Goal: Transaction & Acquisition: Purchase product/service

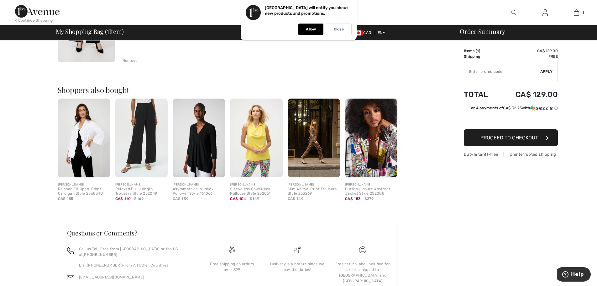
scroll to position [150, 0]
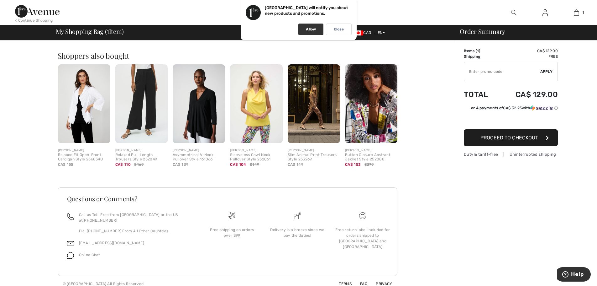
click at [310, 25] on div "Allow" at bounding box center [310, 30] width 25 height 12
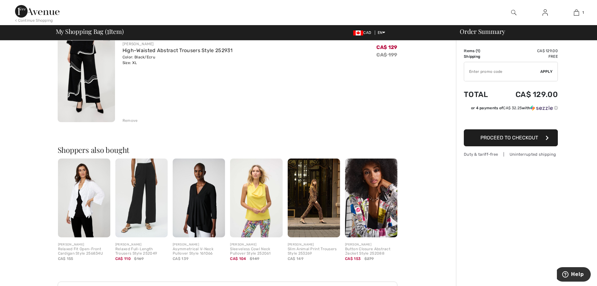
scroll to position [0, 0]
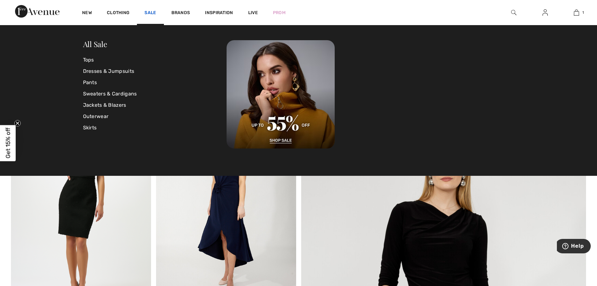
click at [150, 12] on link "Sale" at bounding box center [151, 13] width 12 height 7
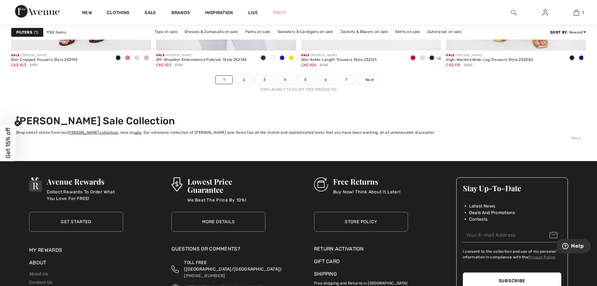
scroll to position [3669, 0]
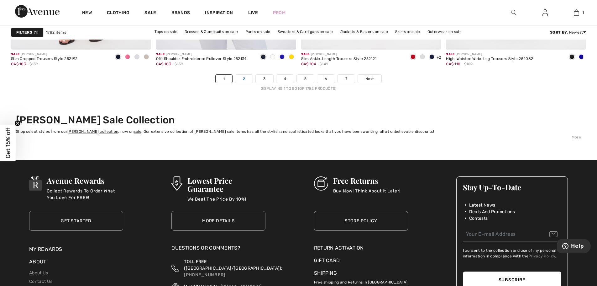
click at [244, 78] on link "2" at bounding box center [243, 79] width 17 height 8
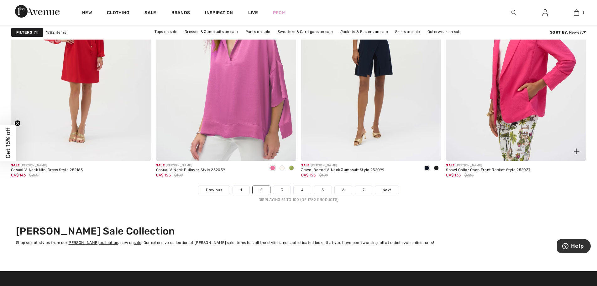
scroll to position [3574, 0]
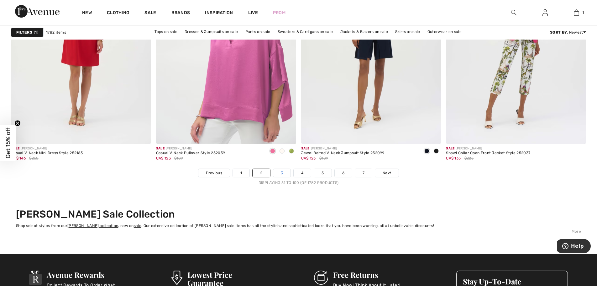
click at [281, 175] on link "3" at bounding box center [281, 173] width 17 height 8
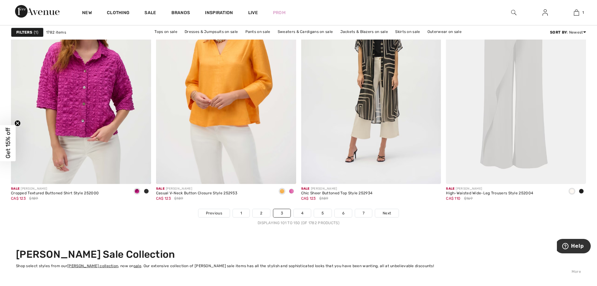
scroll to position [3543, 0]
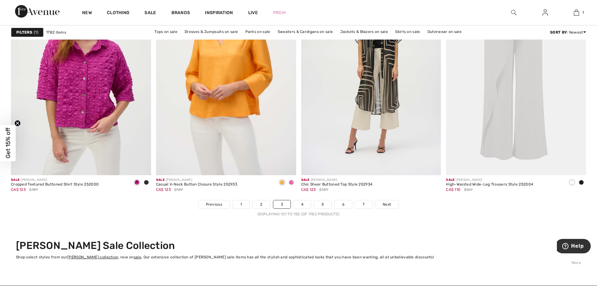
click at [305, 209] on nav "Previous 1 2 3 4 5 6 7 Next Displaying 101 to 150 (of 1782 products)" at bounding box center [298, 208] width 575 height 17
click at [303, 203] on link "4" at bounding box center [302, 204] width 17 height 8
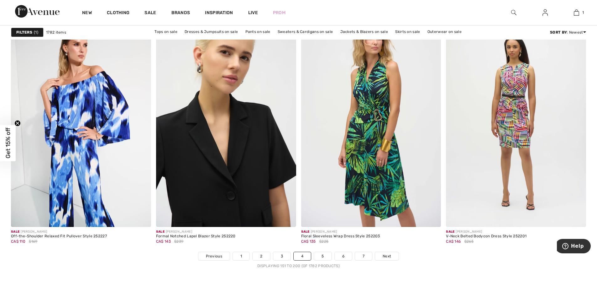
scroll to position [3480, 0]
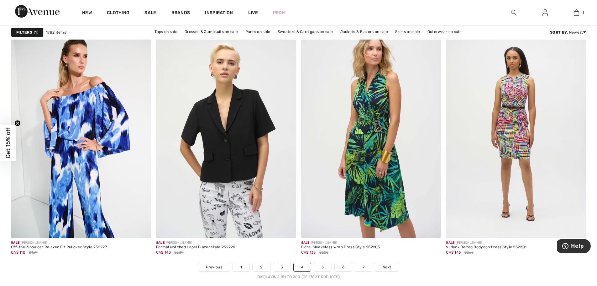
click at [327, 267] on link "5" at bounding box center [322, 267] width 17 height 8
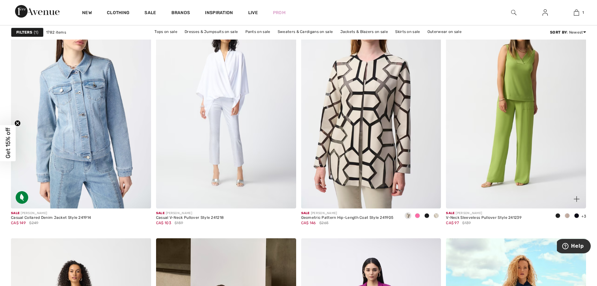
scroll to position [3041, 0]
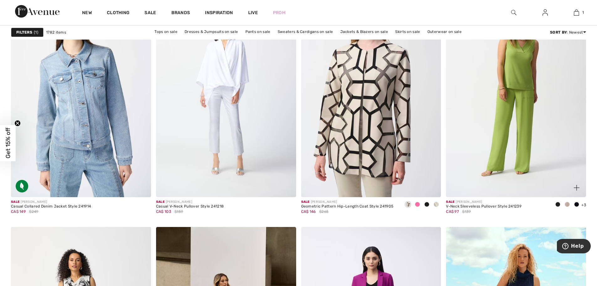
click at [509, 124] on img at bounding box center [516, 92] width 140 height 210
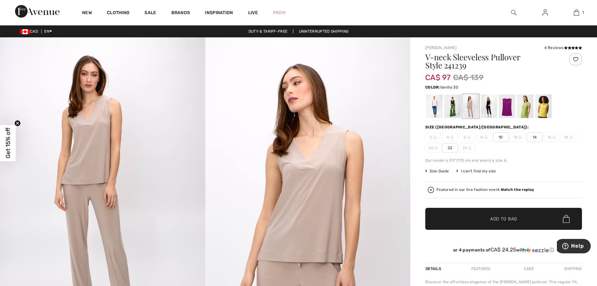
click at [433, 103] on div at bounding box center [434, 106] width 16 height 24
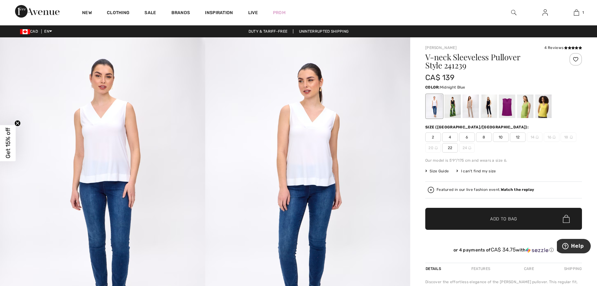
click at [489, 101] on div at bounding box center [489, 106] width 16 height 24
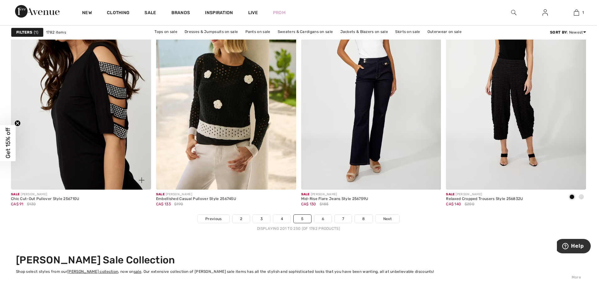
scroll to position [3637, 0]
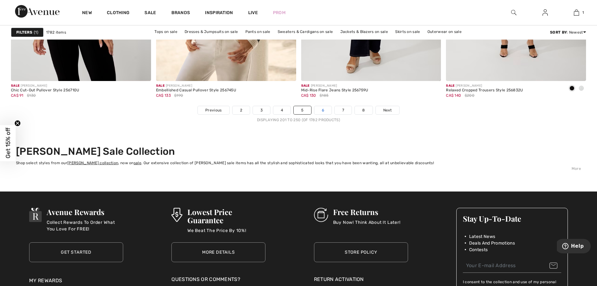
click at [325, 113] on link "6" at bounding box center [322, 110] width 17 height 8
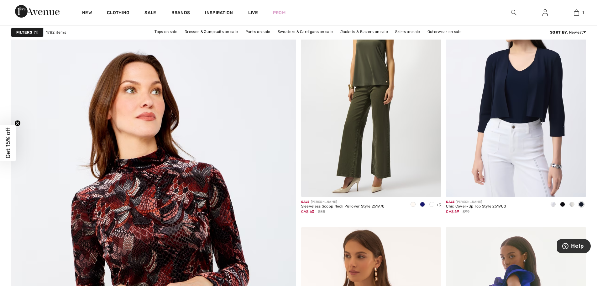
scroll to position [2007, 0]
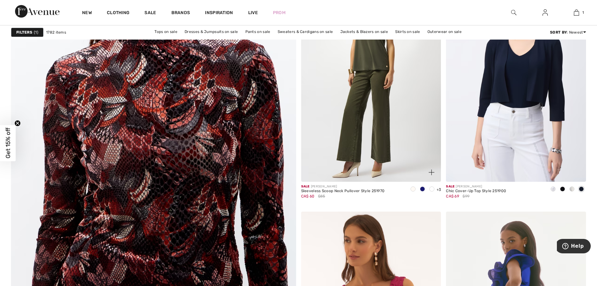
click at [413, 188] on span at bounding box center [413, 188] width 5 height 5
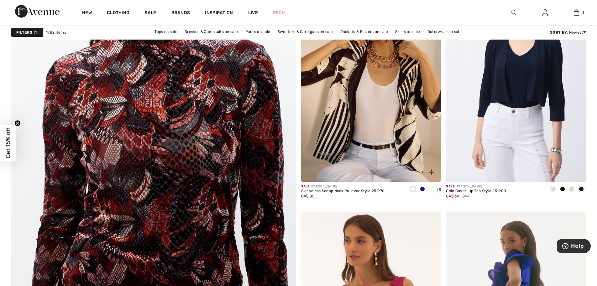
click at [366, 135] on img at bounding box center [371, 76] width 140 height 210
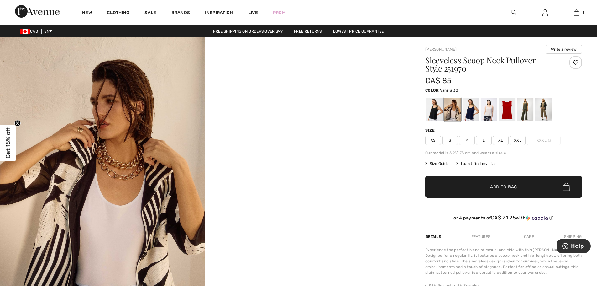
click at [437, 161] on span "Size Guide" at bounding box center [437, 164] width 24 height 6
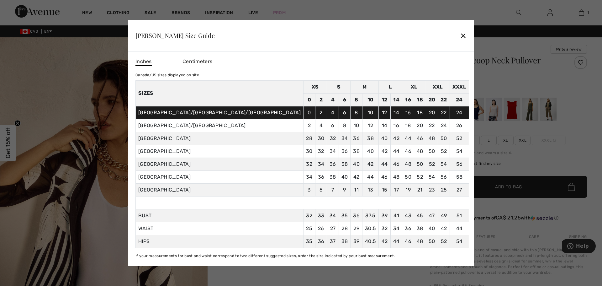
click at [460, 35] on div "✕" at bounding box center [463, 35] width 7 height 13
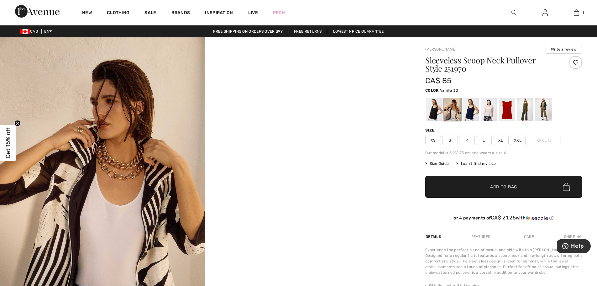
click at [499, 139] on span "XL" at bounding box center [501, 139] width 16 height 9
click at [486, 181] on span "✔ Added to Bag Add to Bag" at bounding box center [503, 187] width 157 height 22
click at [487, 113] on div at bounding box center [489, 110] width 16 height 24
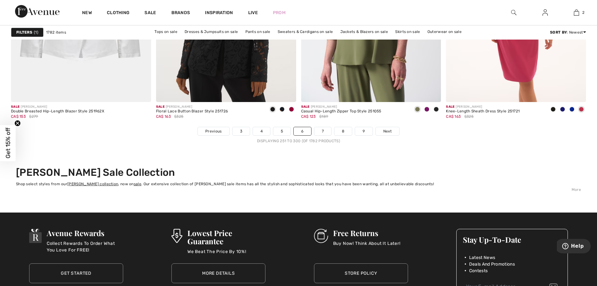
scroll to position [3637, 0]
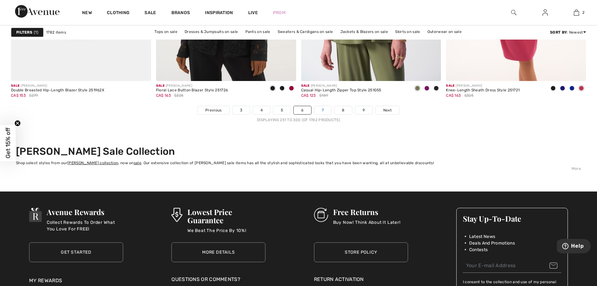
click at [325, 108] on link "7" at bounding box center [322, 110] width 17 height 8
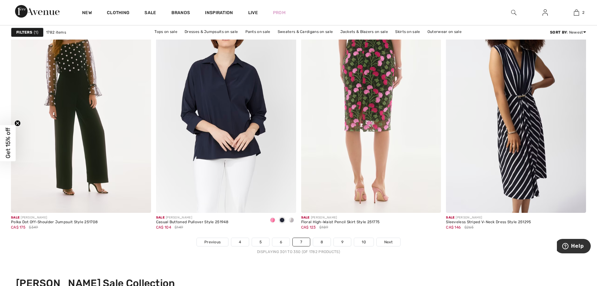
scroll to position [3512, 0]
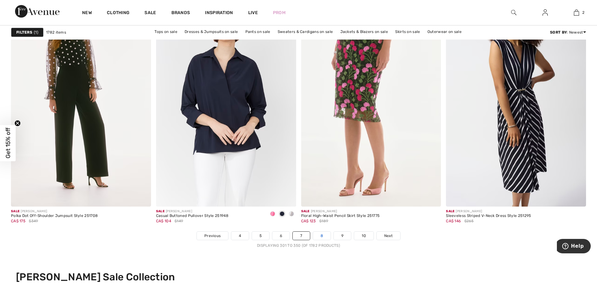
click at [325, 236] on link "8" at bounding box center [322, 235] width 18 height 8
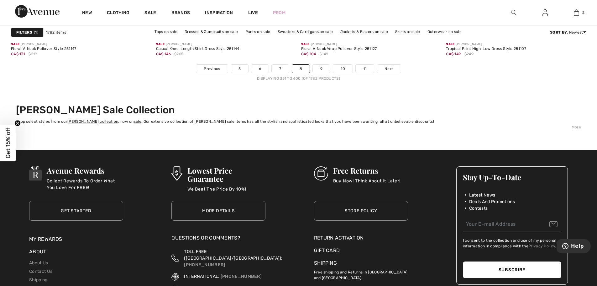
scroll to position [3669, 0]
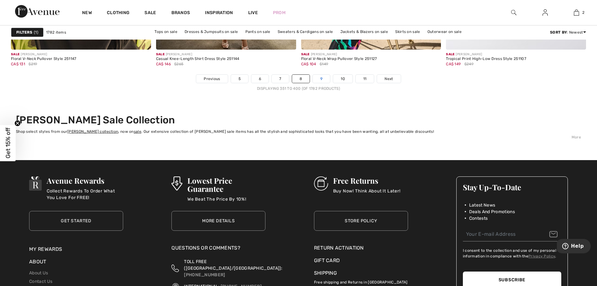
click at [317, 78] on link "9" at bounding box center [321, 79] width 17 height 8
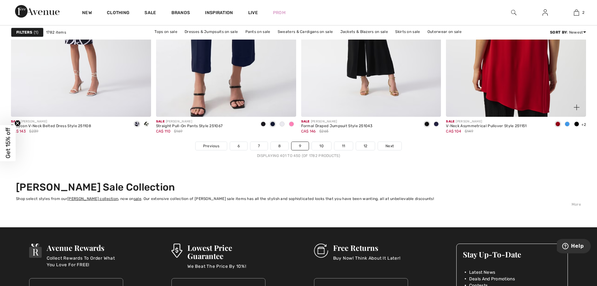
scroll to position [3669, 0]
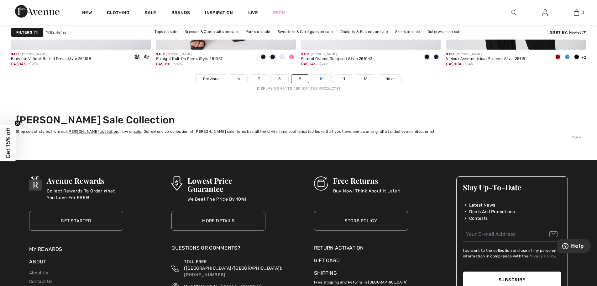
click at [319, 81] on link "10" at bounding box center [321, 79] width 19 height 8
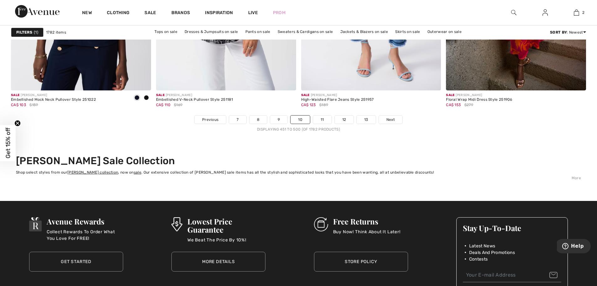
scroll to position [3637, 0]
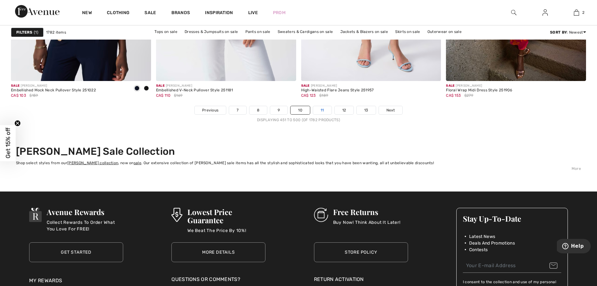
click at [316, 109] on link "11" at bounding box center [322, 110] width 18 height 8
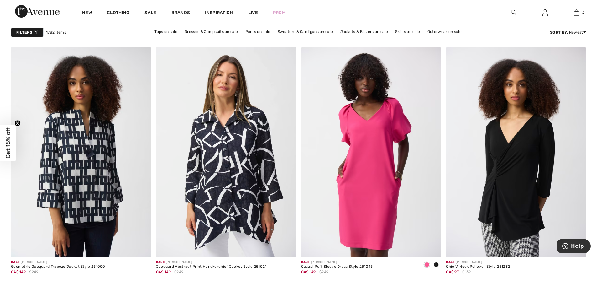
scroll to position [564, 0]
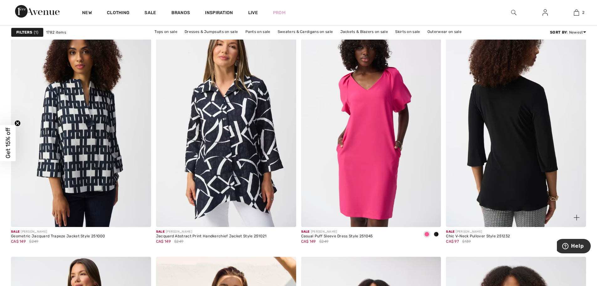
click at [523, 123] on img at bounding box center [516, 122] width 140 height 210
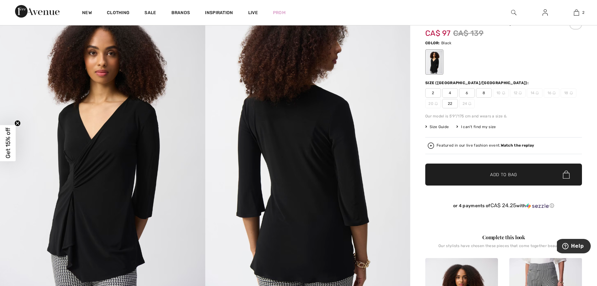
scroll to position [31, 0]
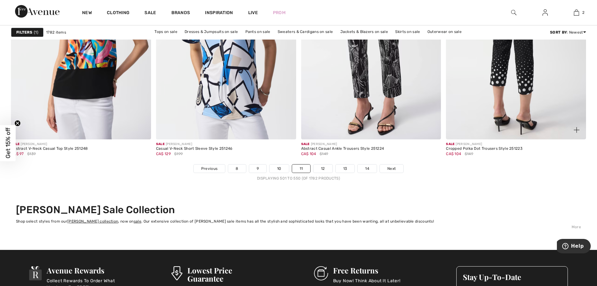
scroll to position [3606, 0]
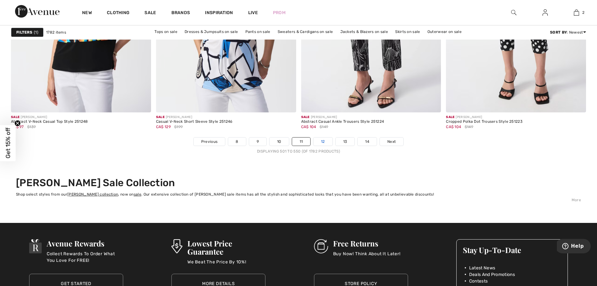
click at [321, 140] on link "12" at bounding box center [323, 141] width 19 height 8
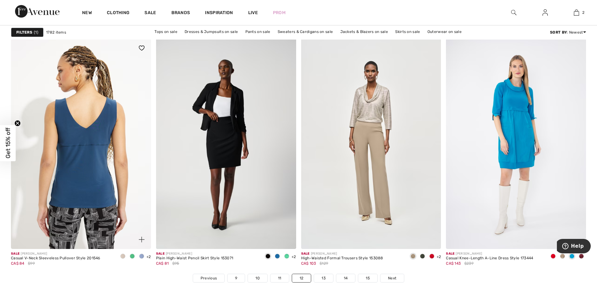
scroll to position [3512, 0]
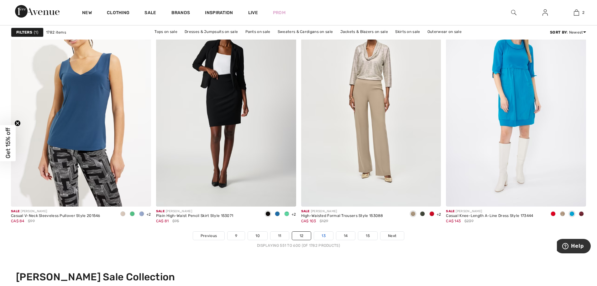
click at [320, 233] on link "13" at bounding box center [323, 235] width 19 height 8
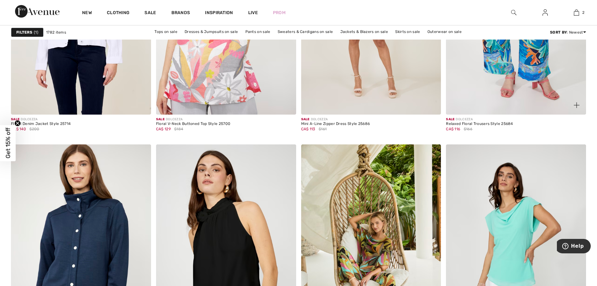
scroll to position [1348, 0]
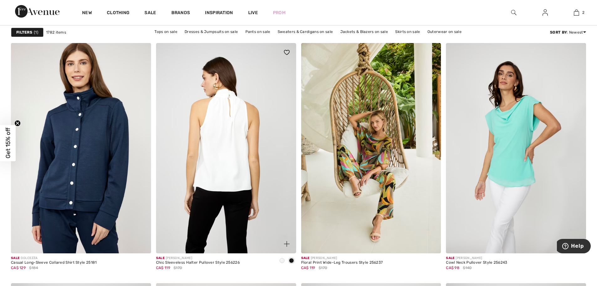
click at [233, 154] on img at bounding box center [226, 148] width 140 height 210
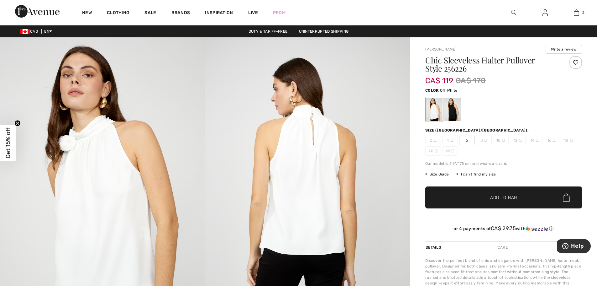
click at [74, 143] on img at bounding box center [102, 191] width 205 height 308
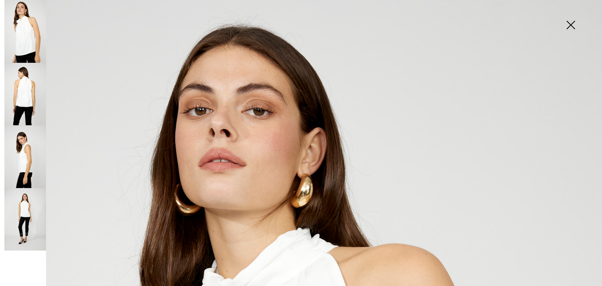
click at [32, 217] on img at bounding box center [25, 219] width 42 height 63
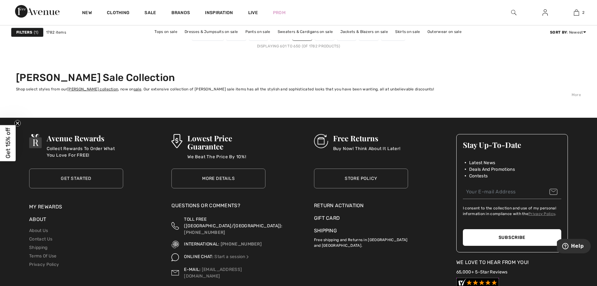
scroll to position [3700, 0]
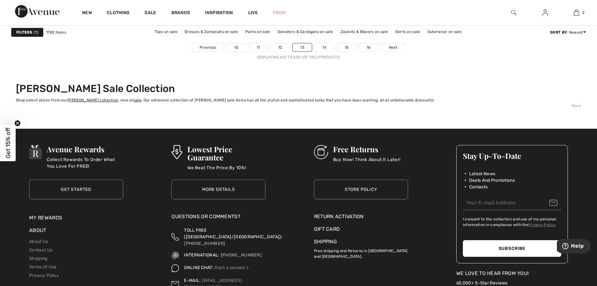
click at [323, 49] on link "14" at bounding box center [324, 47] width 19 height 8
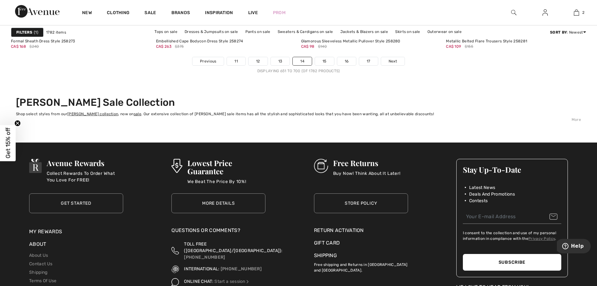
scroll to position [3700, 0]
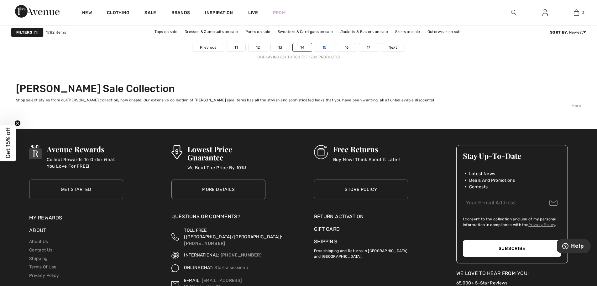
click at [324, 45] on link "15" at bounding box center [324, 47] width 19 height 8
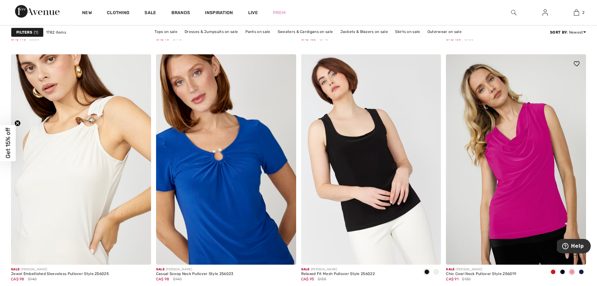
scroll to position [1380, 0]
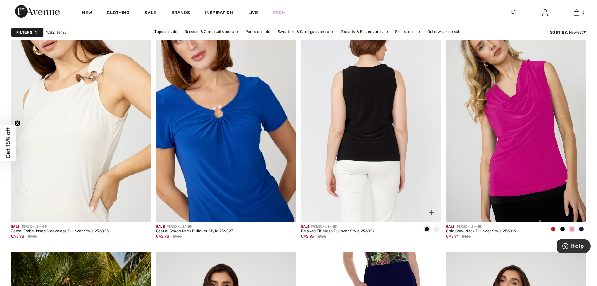
click at [389, 172] on img at bounding box center [371, 117] width 140 height 210
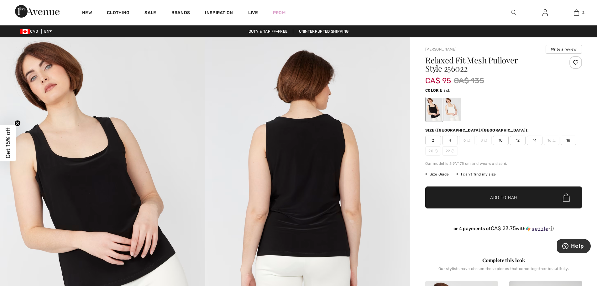
click at [91, 194] on img at bounding box center [102, 191] width 205 height 308
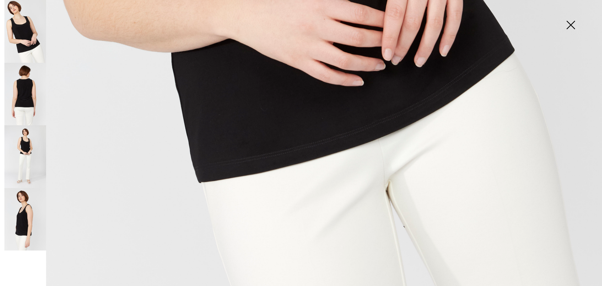
scroll to position [610, 0]
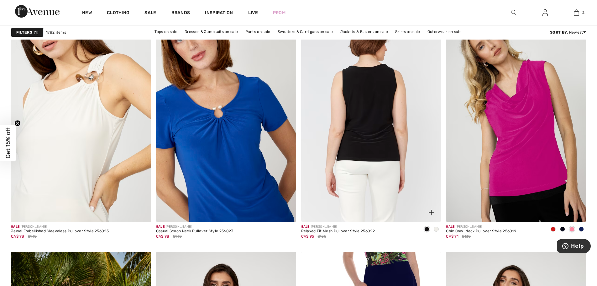
click at [397, 147] on img at bounding box center [371, 117] width 140 height 210
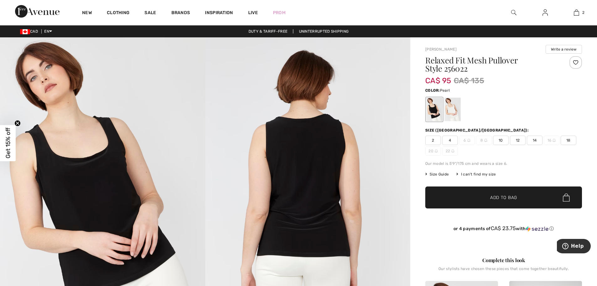
click at [451, 111] on div at bounding box center [453, 110] width 16 height 24
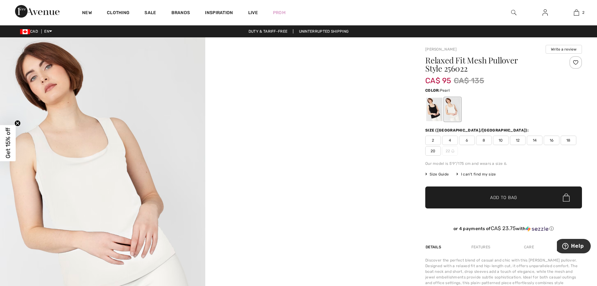
click at [63, 195] on img at bounding box center [102, 191] width 205 height 308
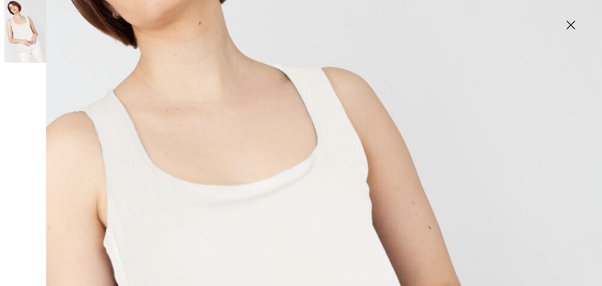
scroll to position [157, 0]
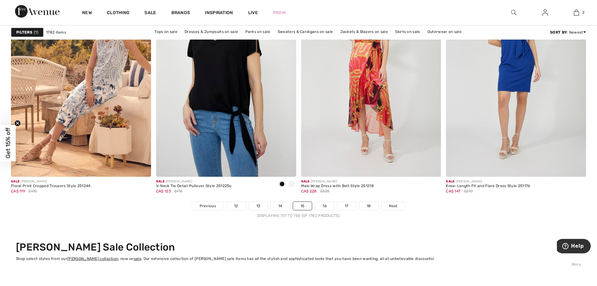
scroll to position [3543, 0]
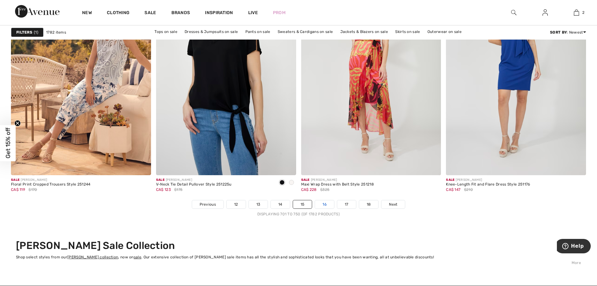
click at [328, 204] on link "16" at bounding box center [324, 204] width 19 height 8
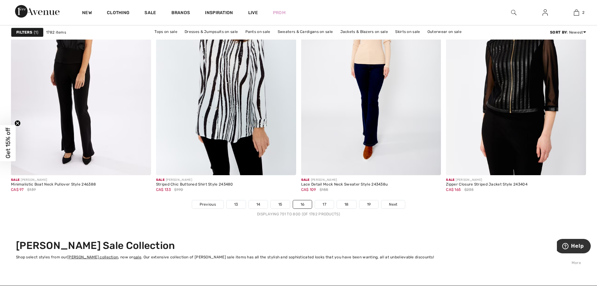
scroll to position [3700, 0]
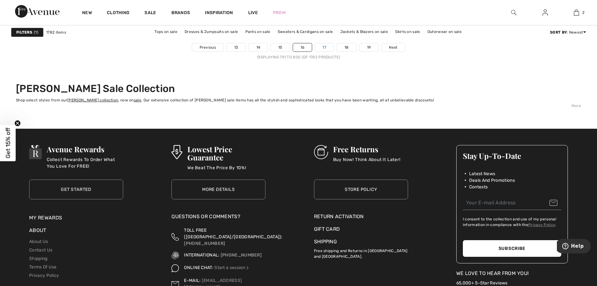
click at [322, 48] on link "17" at bounding box center [324, 47] width 19 height 8
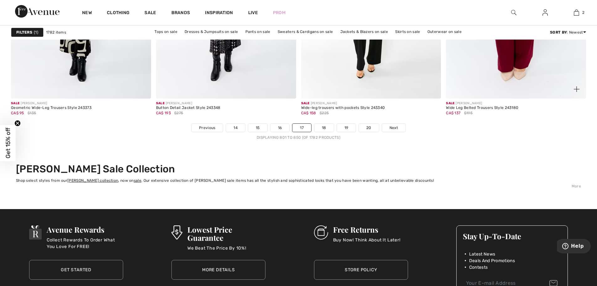
scroll to position [3637, 0]
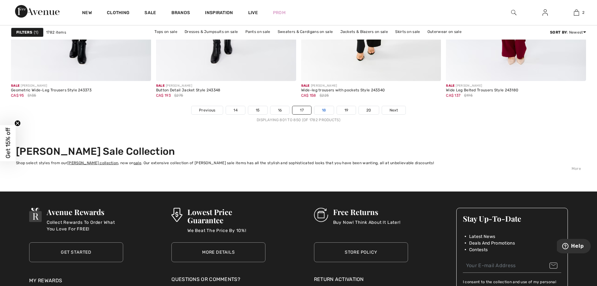
click at [323, 112] on link "18" at bounding box center [323, 110] width 19 height 8
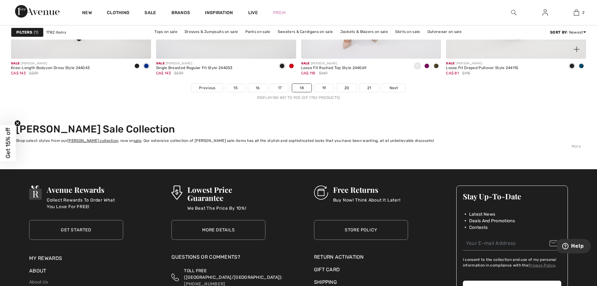
scroll to position [3669, 0]
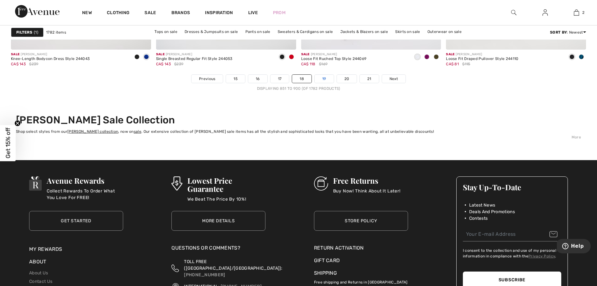
click at [323, 79] on link "19" at bounding box center [324, 79] width 19 height 8
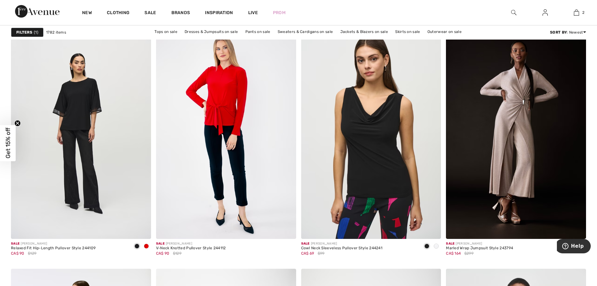
scroll to position [3230, 0]
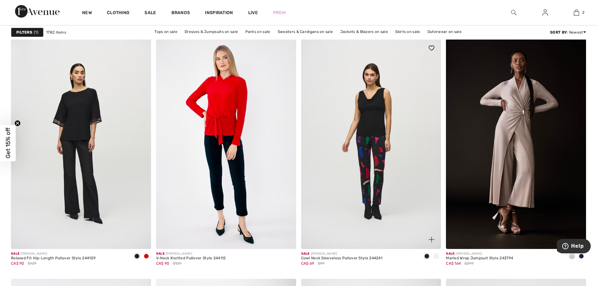
click at [363, 173] on img at bounding box center [371, 144] width 140 height 210
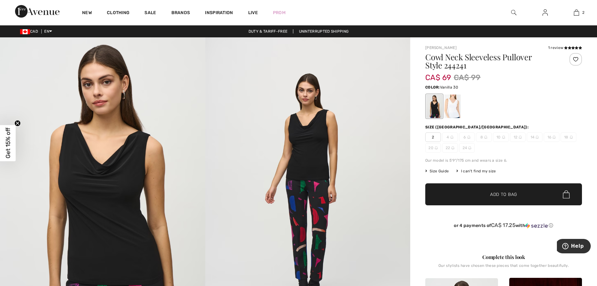
click at [448, 108] on div at bounding box center [453, 106] width 16 height 24
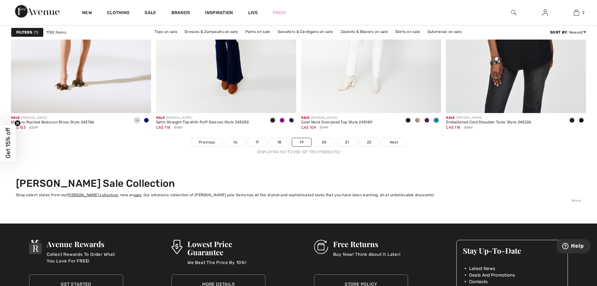
scroll to position [3606, 0]
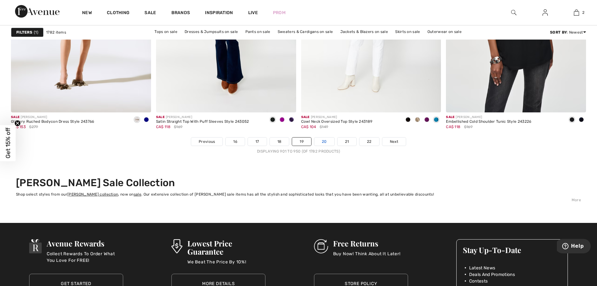
click at [323, 142] on link "20" at bounding box center [324, 141] width 20 height 8
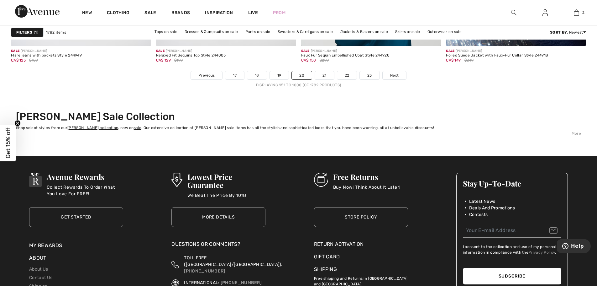
scroll to position [3669, 0]
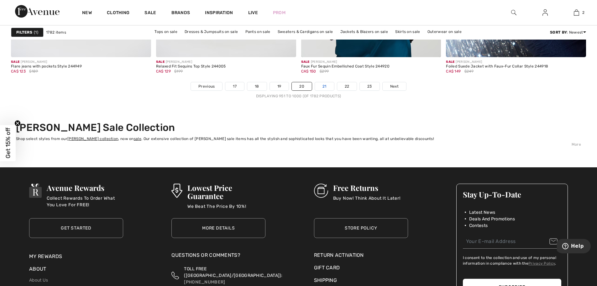
click at [321, 82] on link "21" at bounding box center [324, 86] width 19 height 8
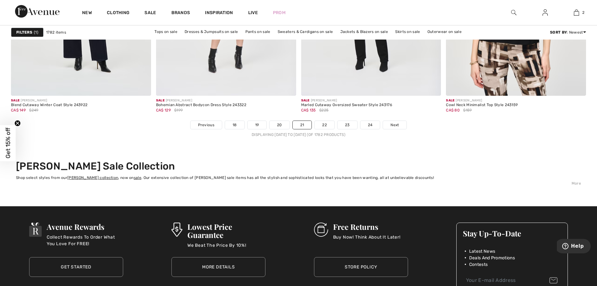
scroll to position [3637, 0]
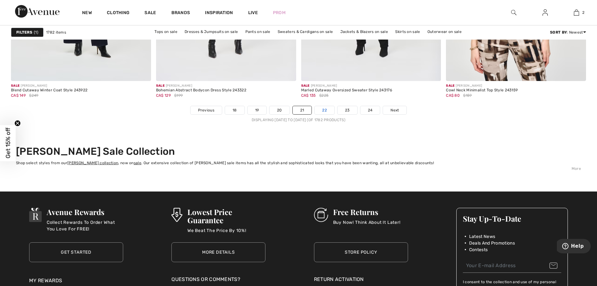
click at [324, 110] on link "22" at bounding box center [325, 110] width 20 height 8
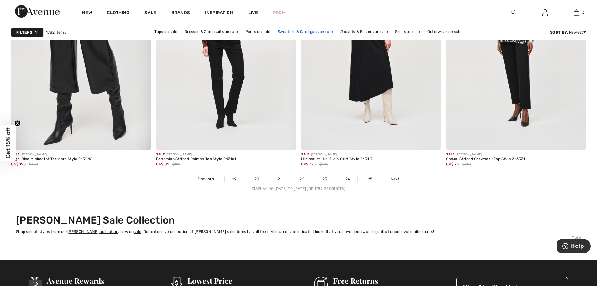
scroll to position [3574, 0]
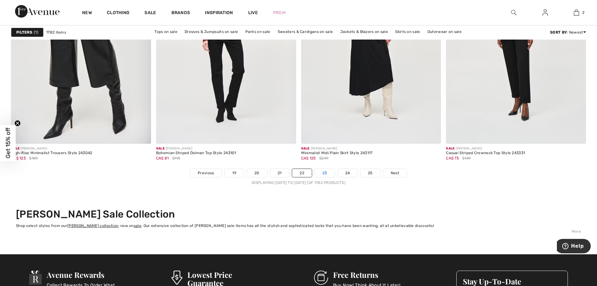
click at [319, 174] on link "23" at bounding box center [325, 173] width 20 height 8
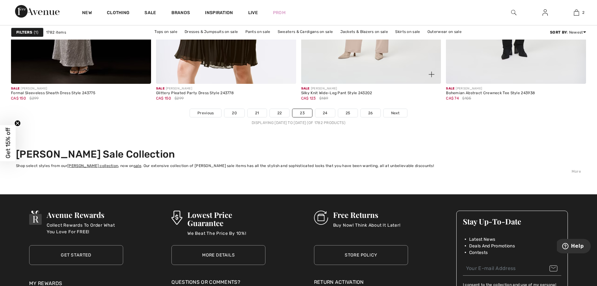
scroll to position [3637, 0]
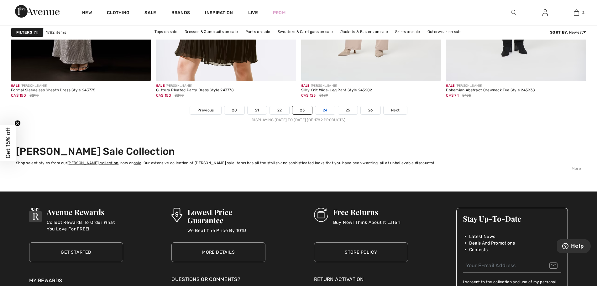
click at [320, 112] on link "24" at bounding box center [325, 110] width 20 height 8
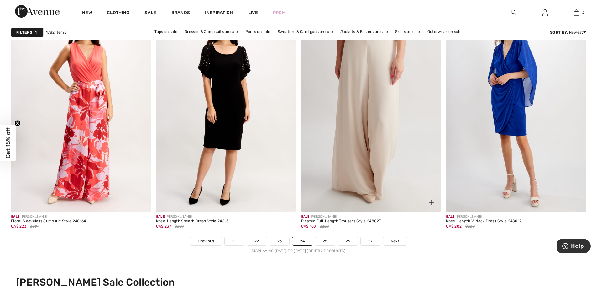
scroll to position [3512, 0]
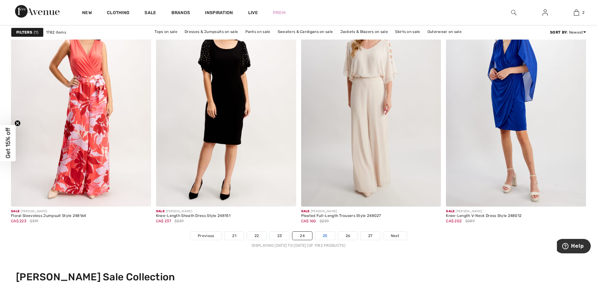
click at [321, 238] on link "25" at bounding box center [325, 235] width 20 height 8
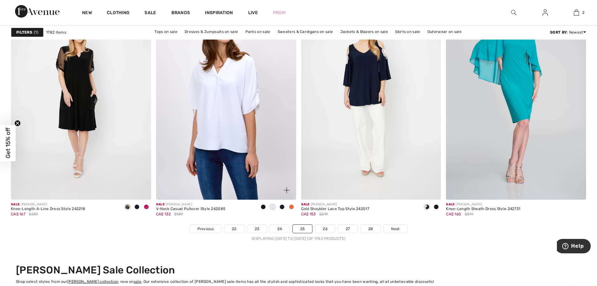
scroll to position [3606, 0]
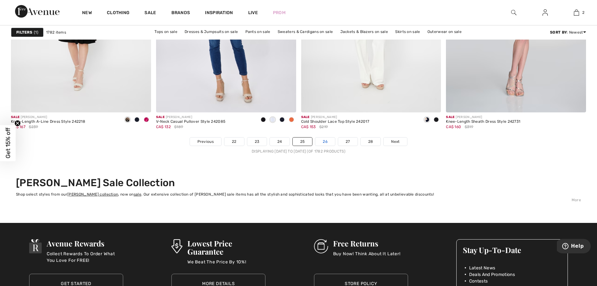
click at [325, 139] on link "26" at bounding box center [325, 141] width 20 height 8
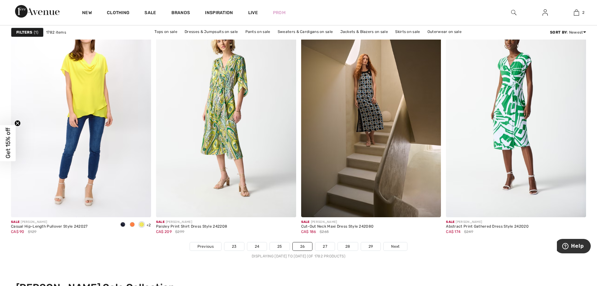
scroll to position [3512, 0]
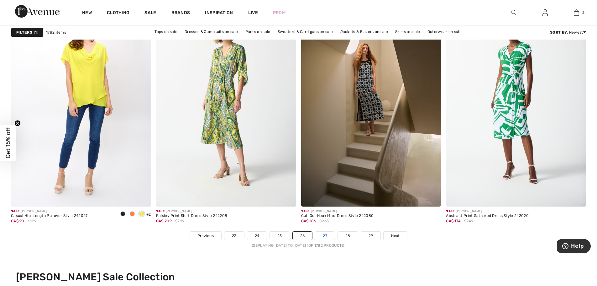
click at [325, 235] on link "27" at bounding box center [324, 235] width 19 height 8
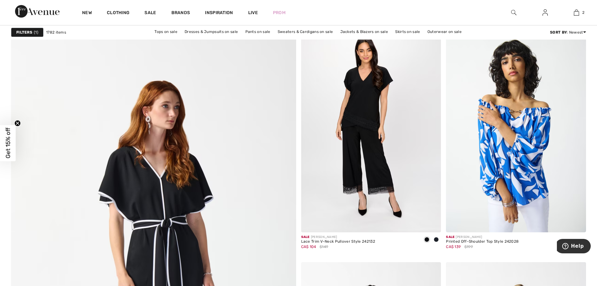
scroll to position [1975, 0]
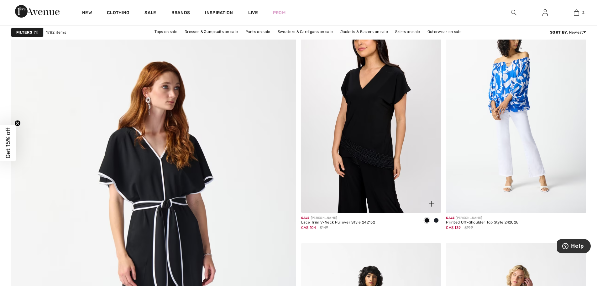
click at [370, 115] on img at bounding box center [371, 108] width 140 height 210
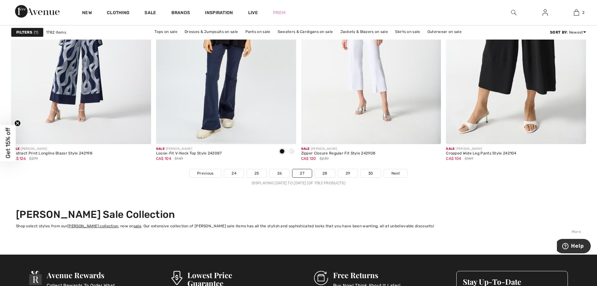
scroll to position [3574, 0]
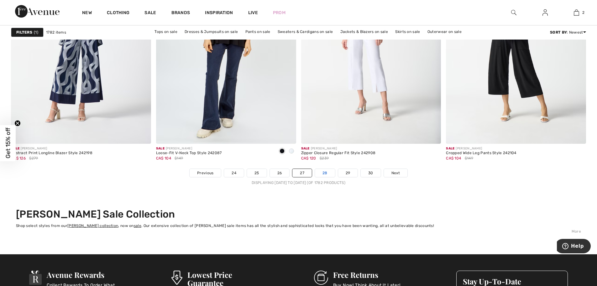
click at [325, 173] on link "28" at bounding box center [325, 173] width 20 height 8
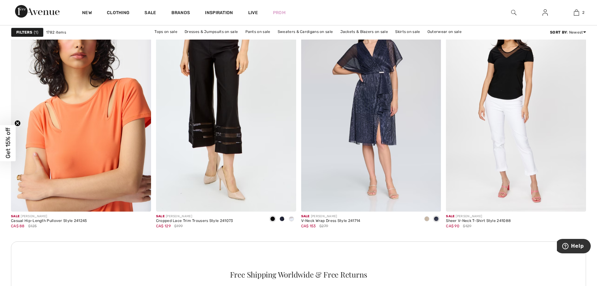
scroll to position [2665, 0]
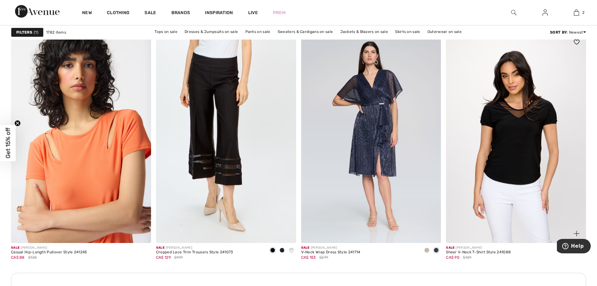
click at [496, 162] on img at bounding box center [516, 138] width 140 height 210
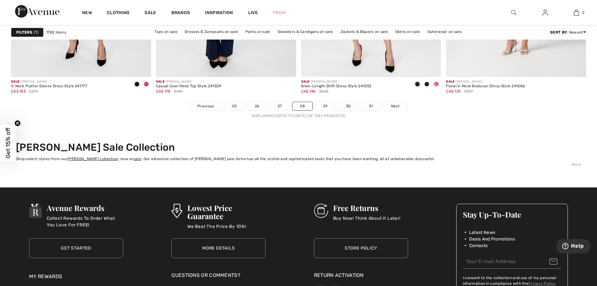
scroll to position [3700, 0]
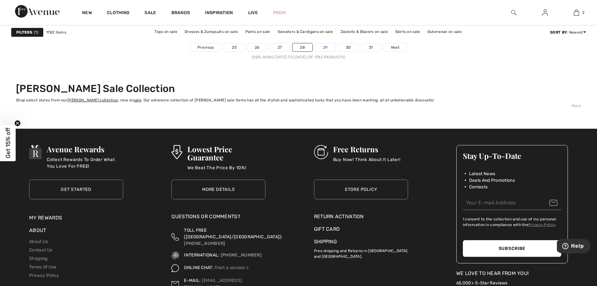
click at [325, 48] on link "29" at bounding box center [326, 47] width 20 height 8
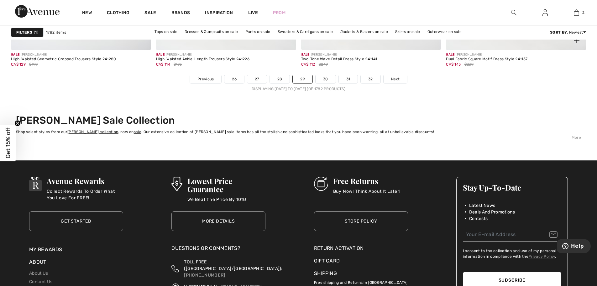
scroll to position [3669, 0]
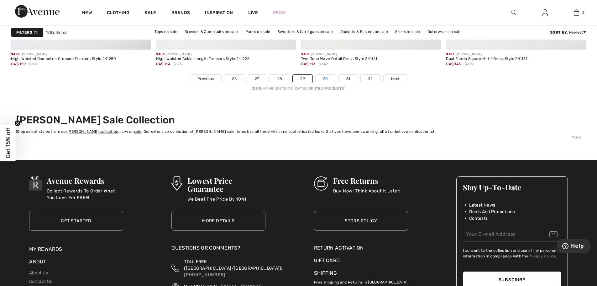
click at [324, 80] on link "30" at bounding box center [326, 79] width 20 height 8
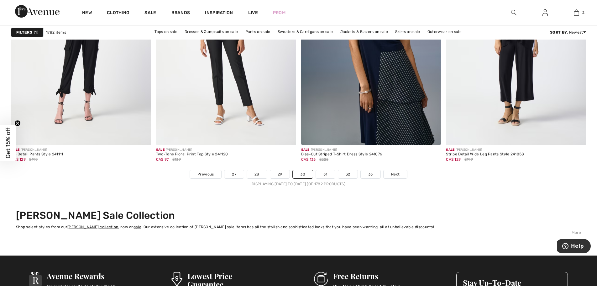
scroll to position [3574, 0]
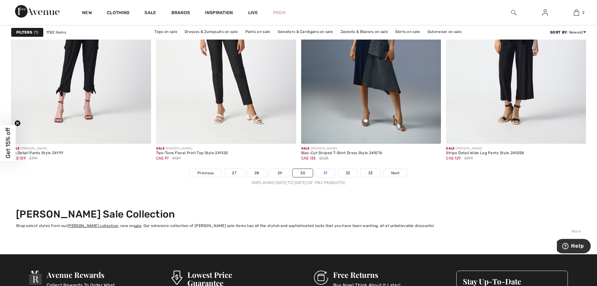
click at [323, 172] on link "31" at bounding box center [325, 173] width 19 height 8
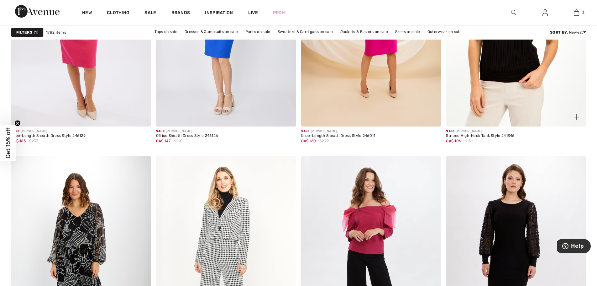
scroll to position [1505, 0]
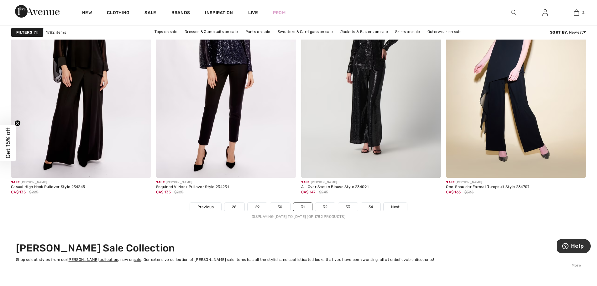
scroll to position [3606, 0]
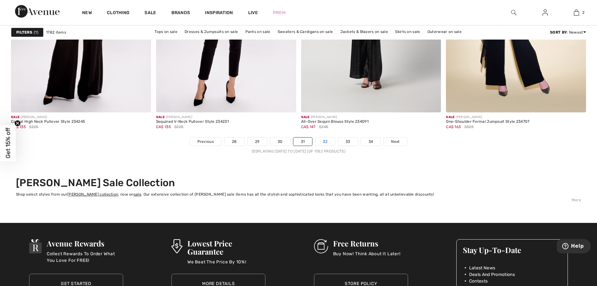
click at [322, 145] on link "32" at bounding box center [325, 141] width 20 height 8
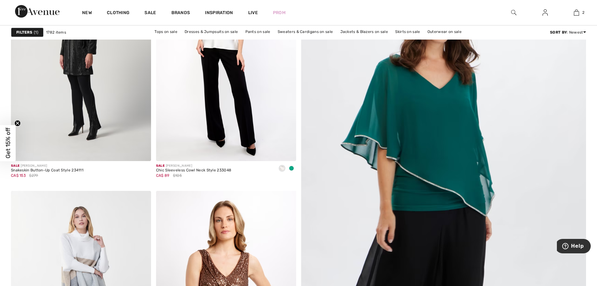
scroll to position [157, 0]
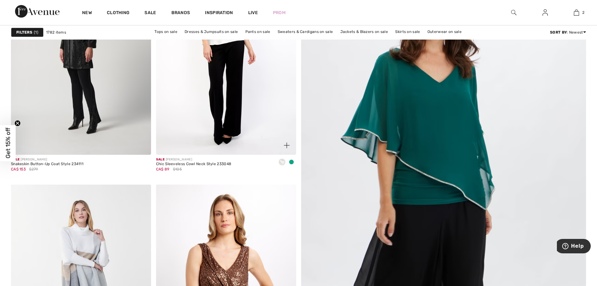
click at [235, 105] on img at bounding box center [226, 50] width 140 height 210
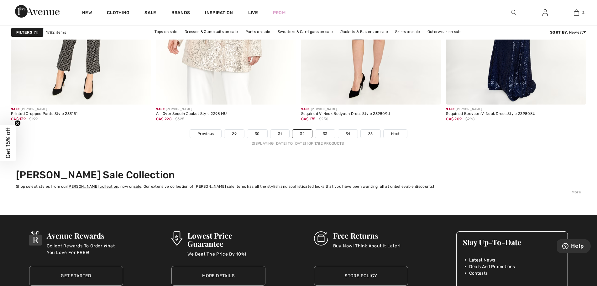
scroll to position [3637, 0]
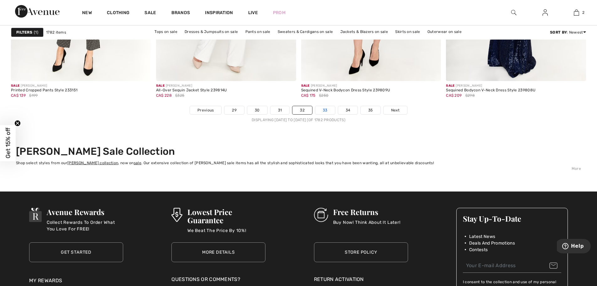
click at [332, 107] on link "33" at bounding box center [325, 110] width 20 height 8
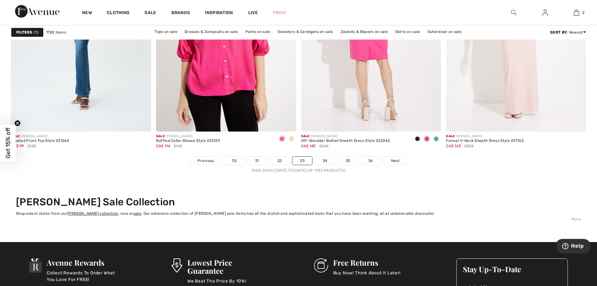
scroll to position [3606, 0]
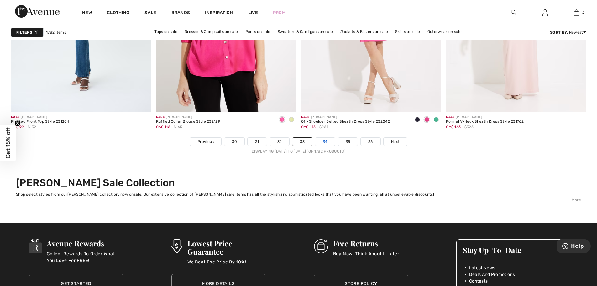
click at [326, 140] on link "34" at bounding box center [325, 141] width 20 height 8
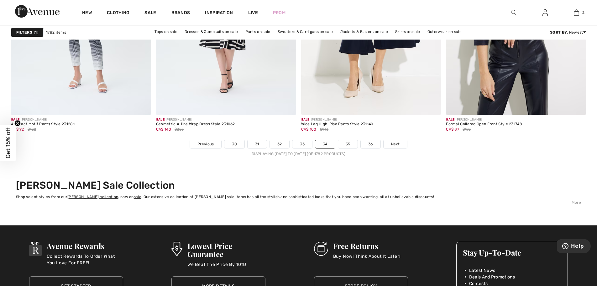
scroll to position [3606, 0]
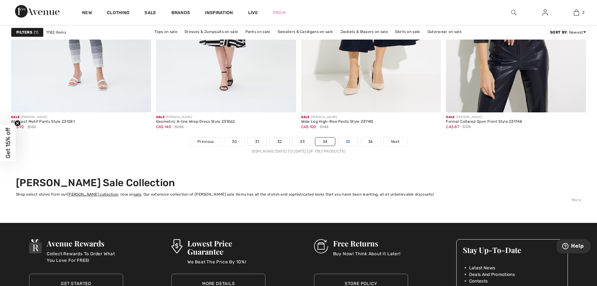
click at [349, 138] on link "35" at bounding box center [348, 141] width 20 height 8
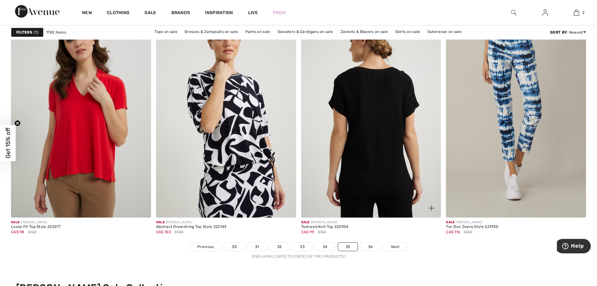
scroll to position [3574, 0]
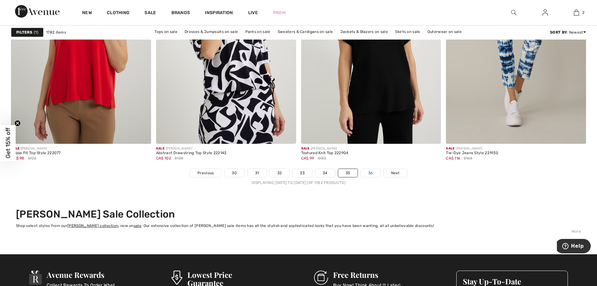
click at [368, 172] on link "36" at bounding box center [371, 173] width 20 height 8
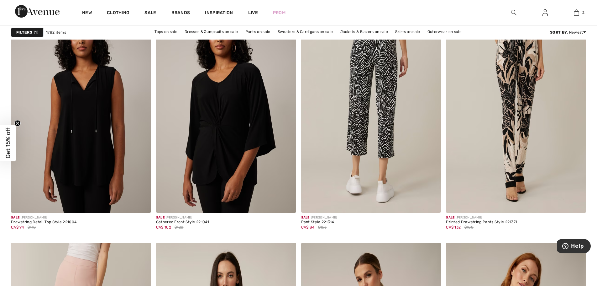
scroll to position [596, 0]
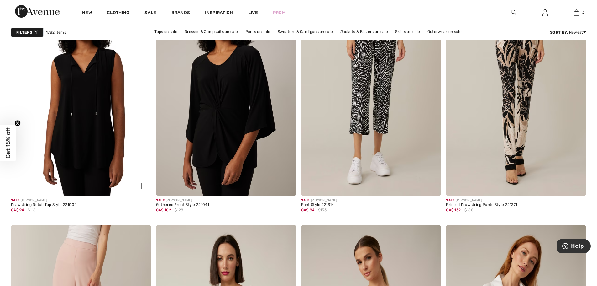
click at [88, 147] on img at bounding box center [81, 90] width 140 height 210
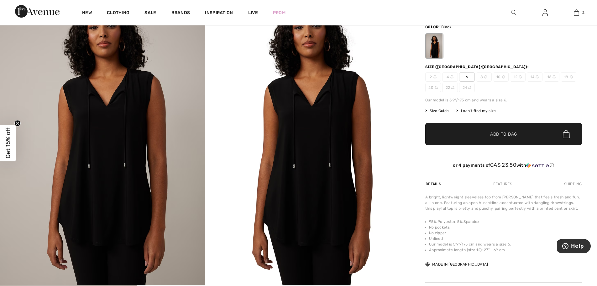
scroll to position [63, 0]
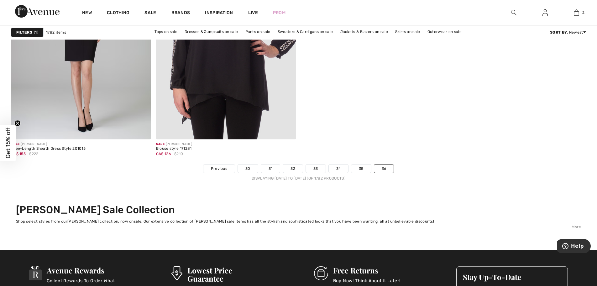
scroll to position [2540, 0]
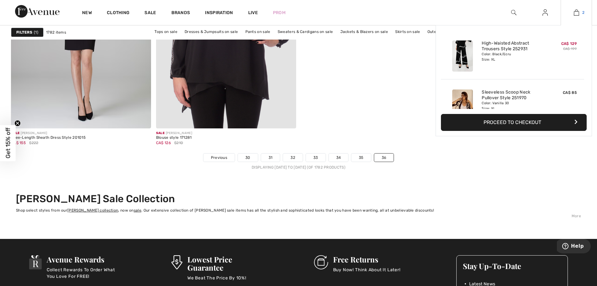
click at [575, 15] on img at bounding box center [576, 13] width 5 height 8
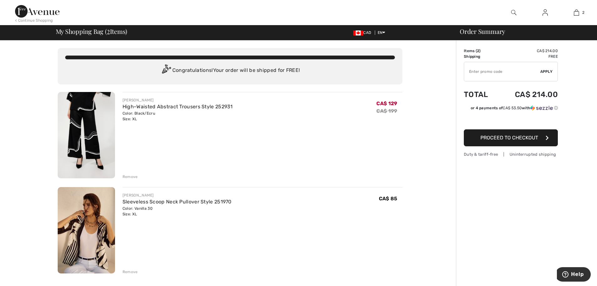
click at [137, 272] on div "Remove" at bounding box center [263, 270] width 280 height 7
click at [129, 269] on div "Remove" at bounding box center [130, 272] width 15 height 6
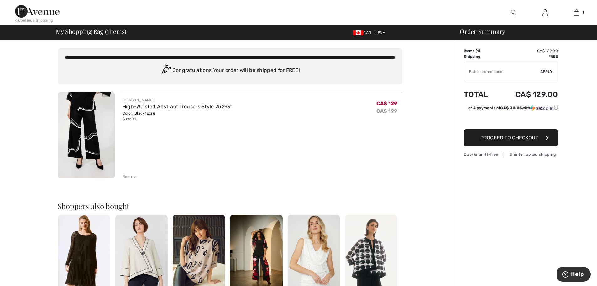
click at [131, 175] on div "Remove" at bounding box center [130, 177] width 15 height 6
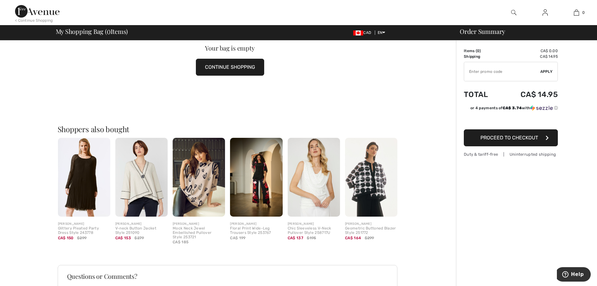
scroll to position [94, 0]
